Goal: Task Accomplishment & Management: Manage account settings

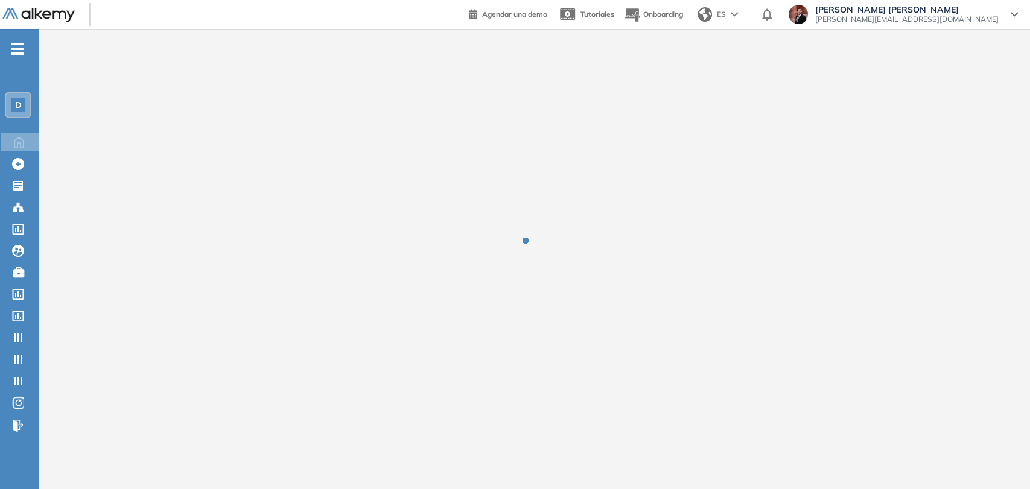
click at [959, 11] on span "[PERSON_NAME] [PERSON_NAME]" at bounding box center [906, 10] width 183 height 10
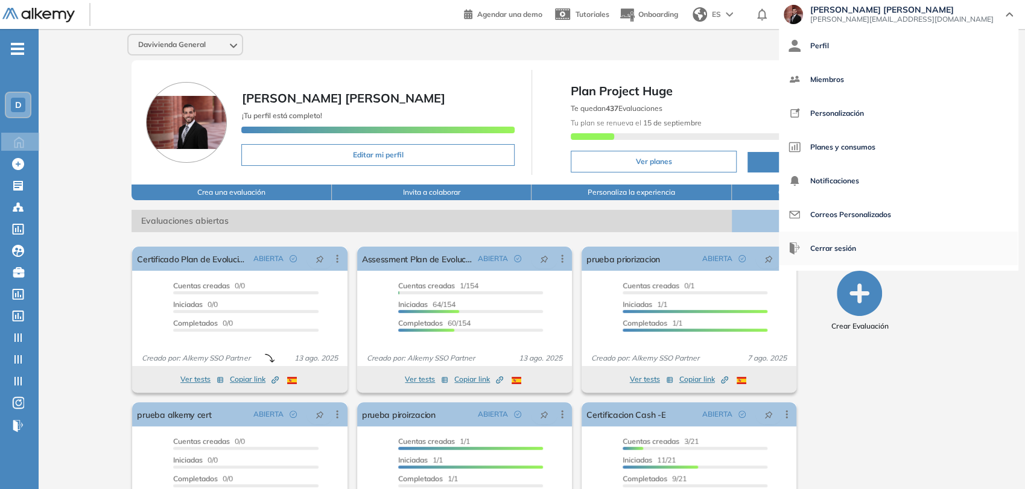
click at [856, 252] on span "Cerrar sesión" at bounding box center [833, 248] width 46 height 29
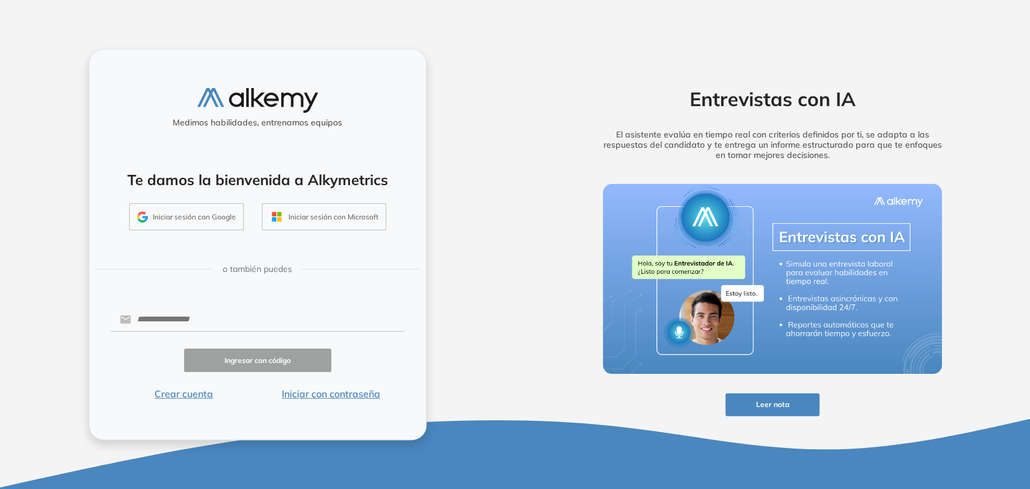
click at [187, 396] on button "Crear cuenta" at bounding box center [183, 394] width 147 height 14
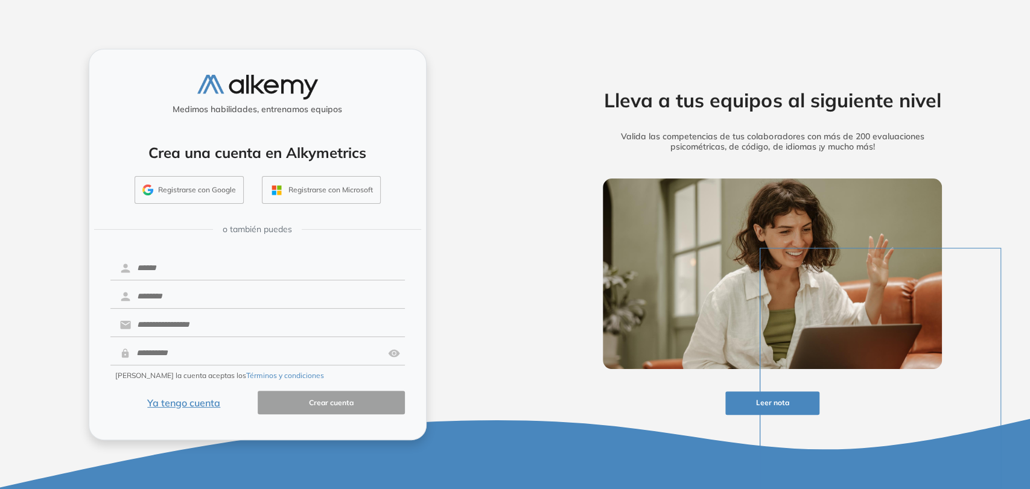
click at [692, 62] on div "Lleva a tus equipos al siguiente nivel Valida las competencias de tus colaborad…" at bounding box center [772, 244] width 386 height 391
